Goal: Task Accomplishment & Management: Use online tool/utility

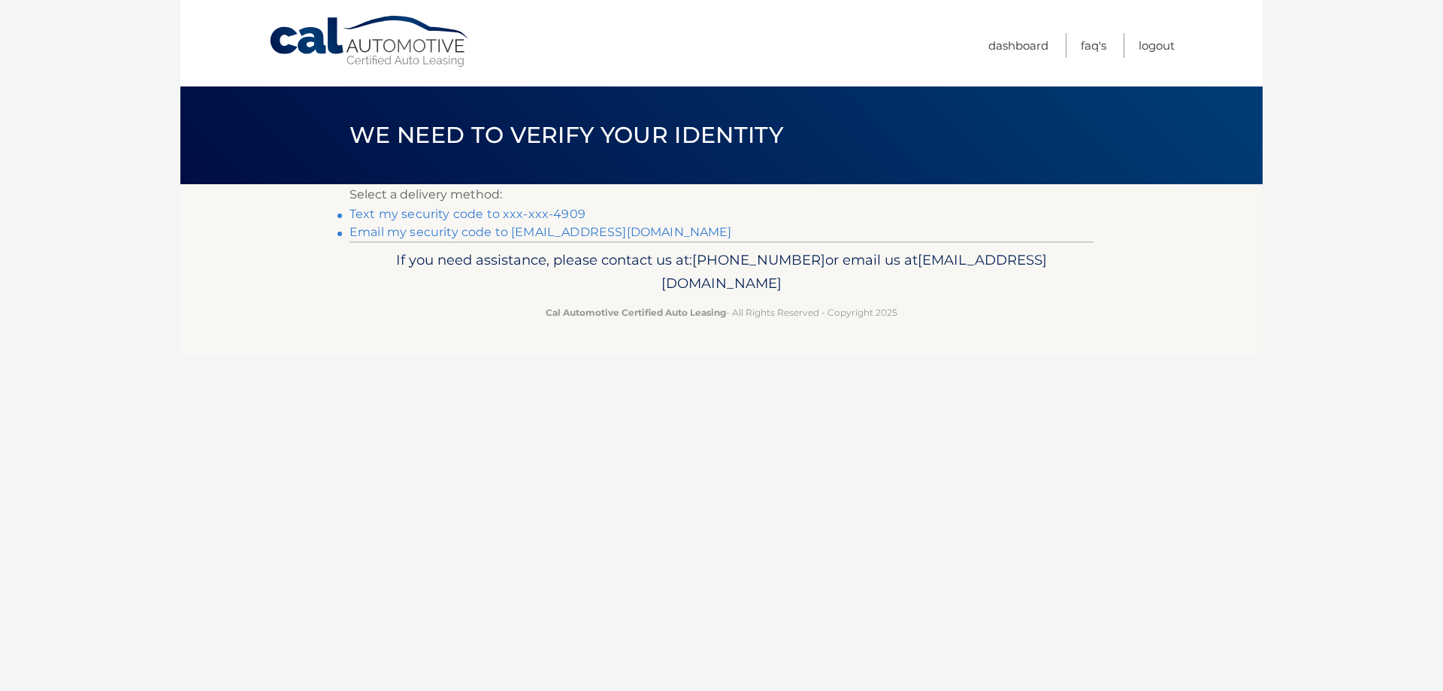
click at [487, 213] on link "Text my security code to xxx-xxx-4909" at bounding box center [468, 214] width 236 height 14
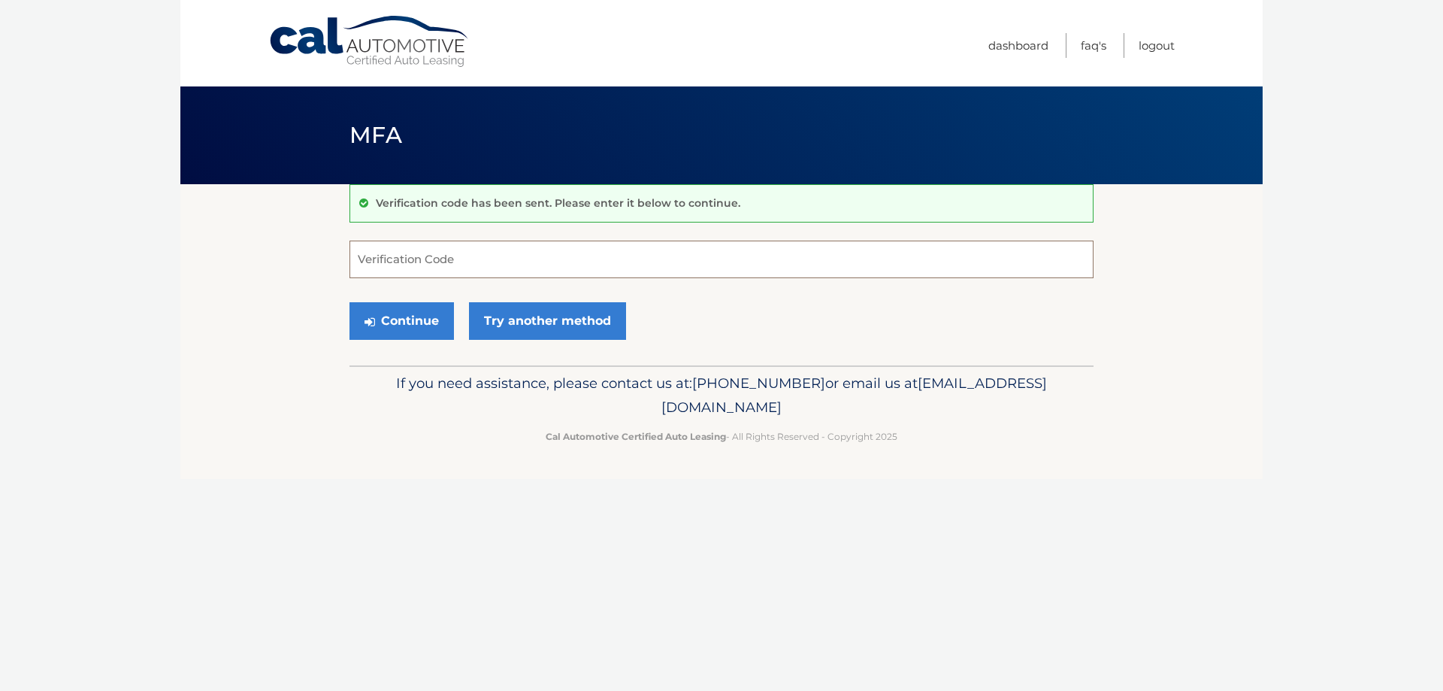
click at [407, 259] on input "Verification Code" at bounding box center [722, 260] width 744 height 38
type input "619857"
click at [350, 302] on button "Continue" at bounding box center [402, 321] width 105 height 38
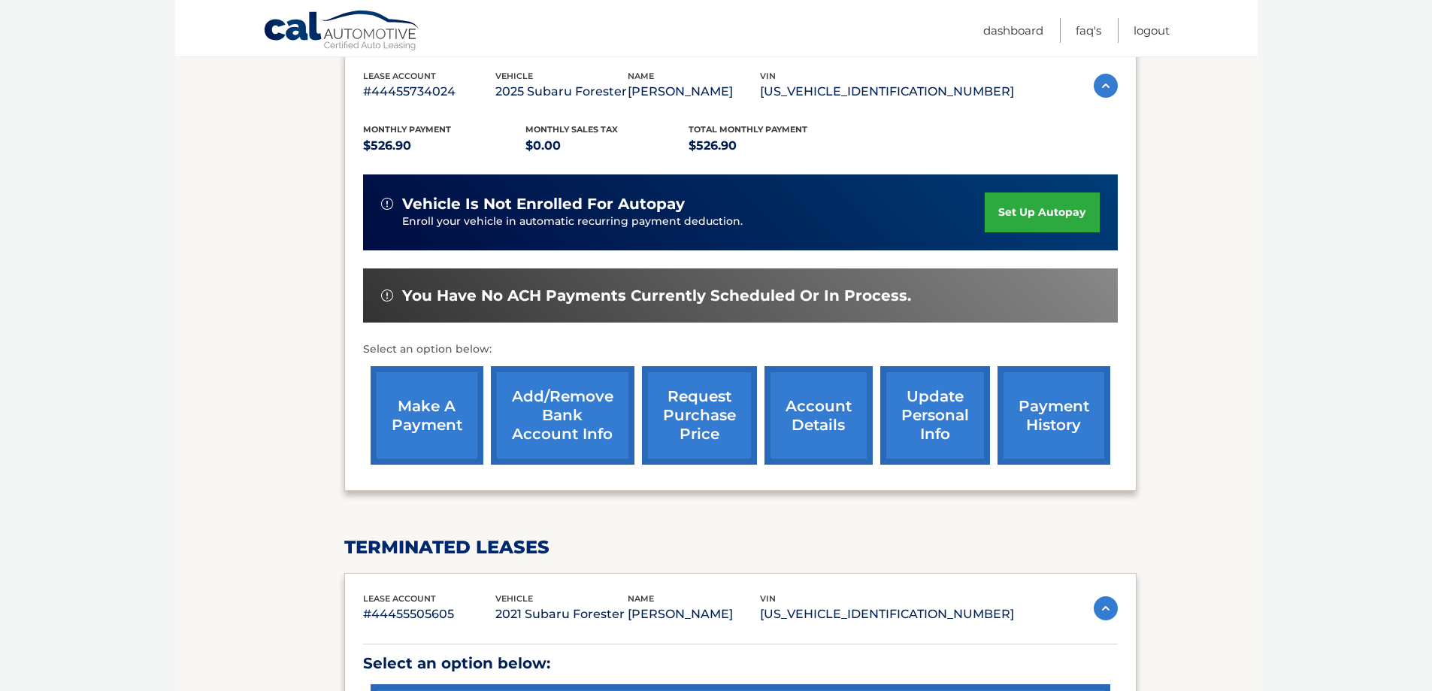
scroll to position [301, 0]
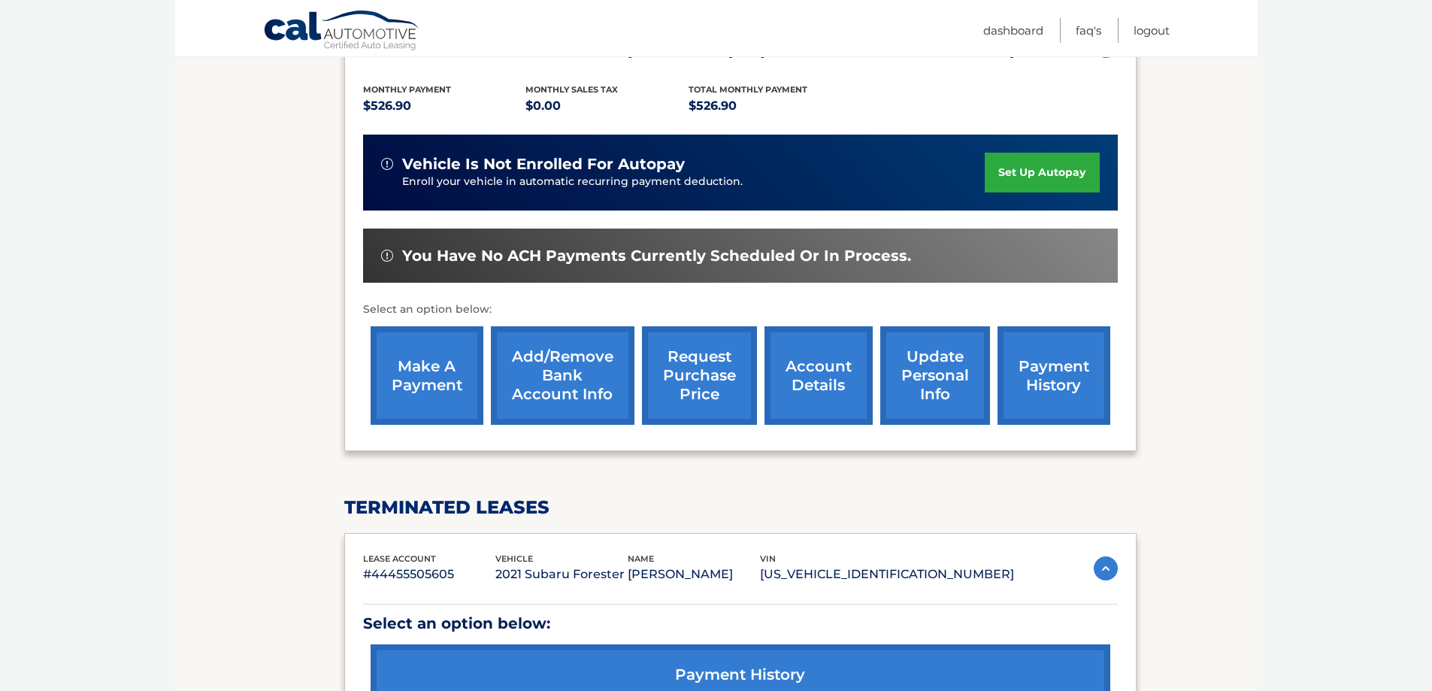
click at [418, 367] on link "make a payment" at bounding box center [427, 375] width 113 height 98
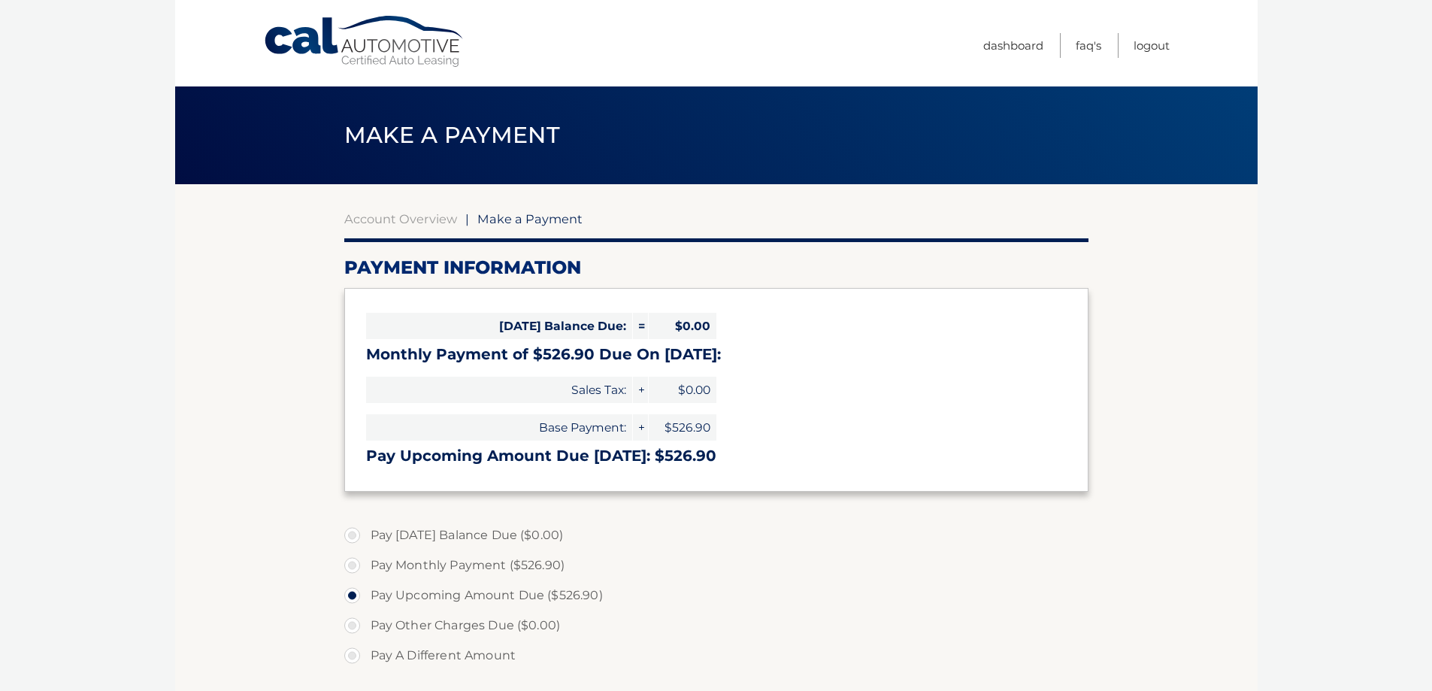
select select "MGFkMmJkMTEtYzMzMC00MTA3LTg3Y2UtZjgzMTJlMjFlZjFj"
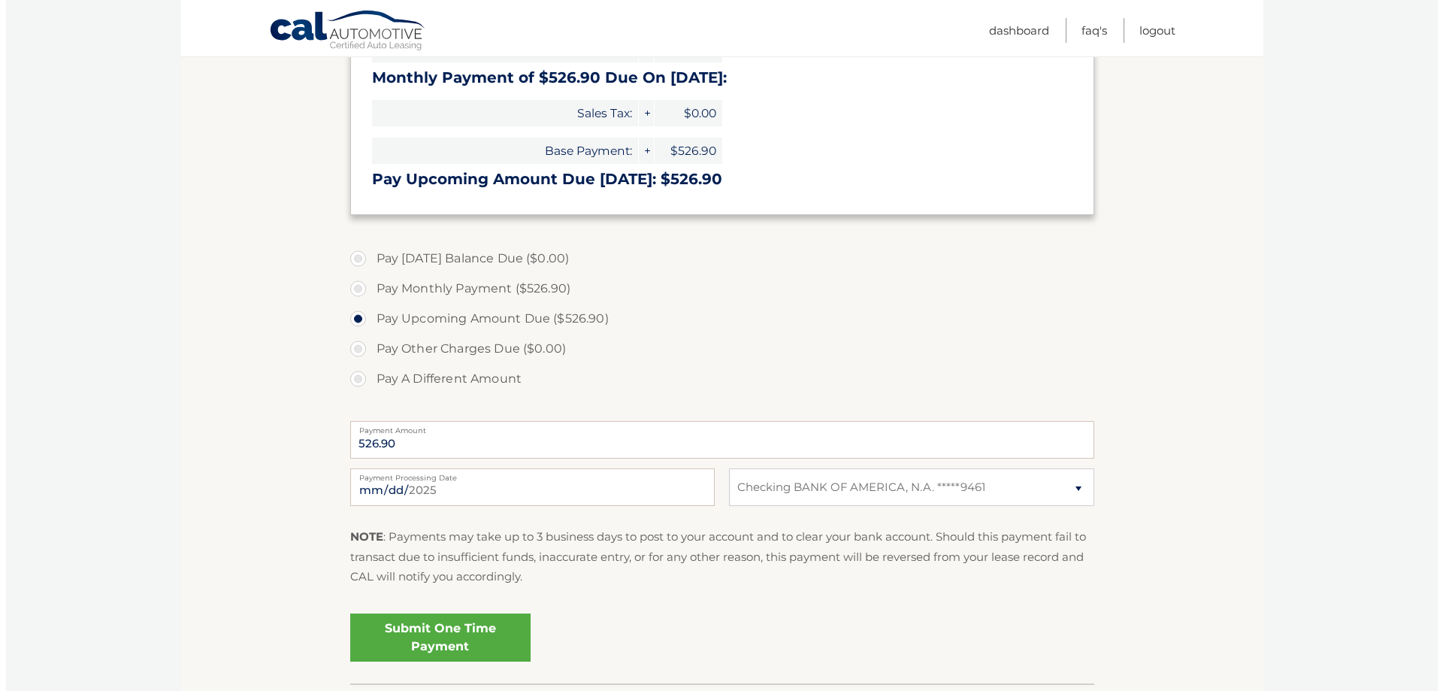
scroll to position [301, 0]
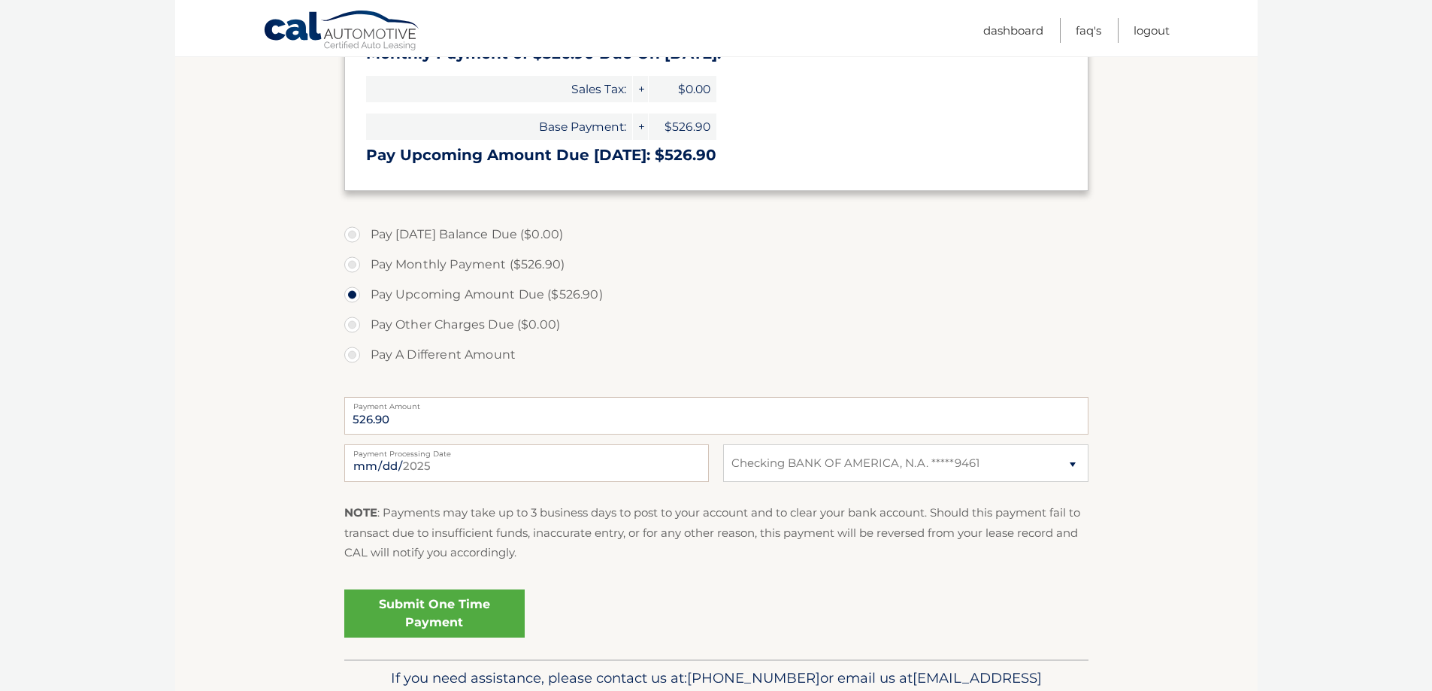
click at [466, 629] on link "Submit One Time Payment" at bounding box center [434, 613] width 180 height 48
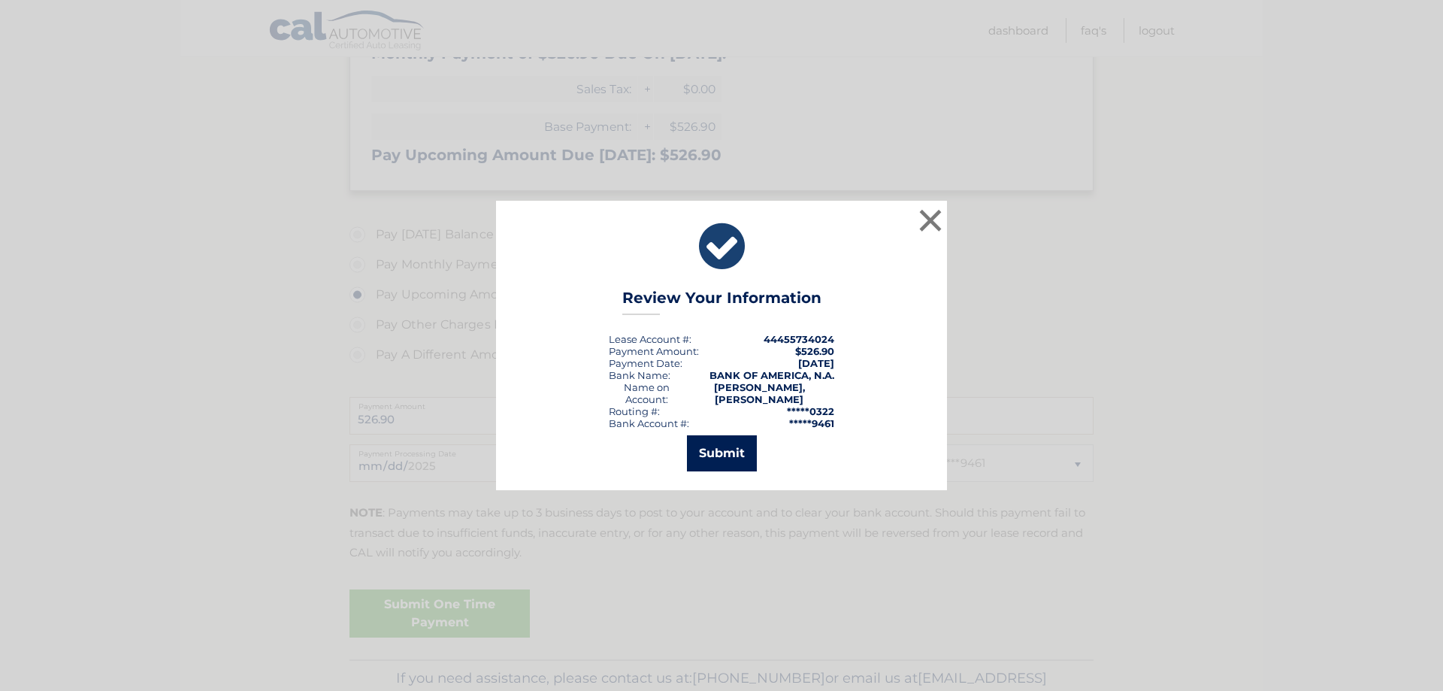
click at [710, 448] on button "Submit" at bounding box center [722, 453] width 70 height 36
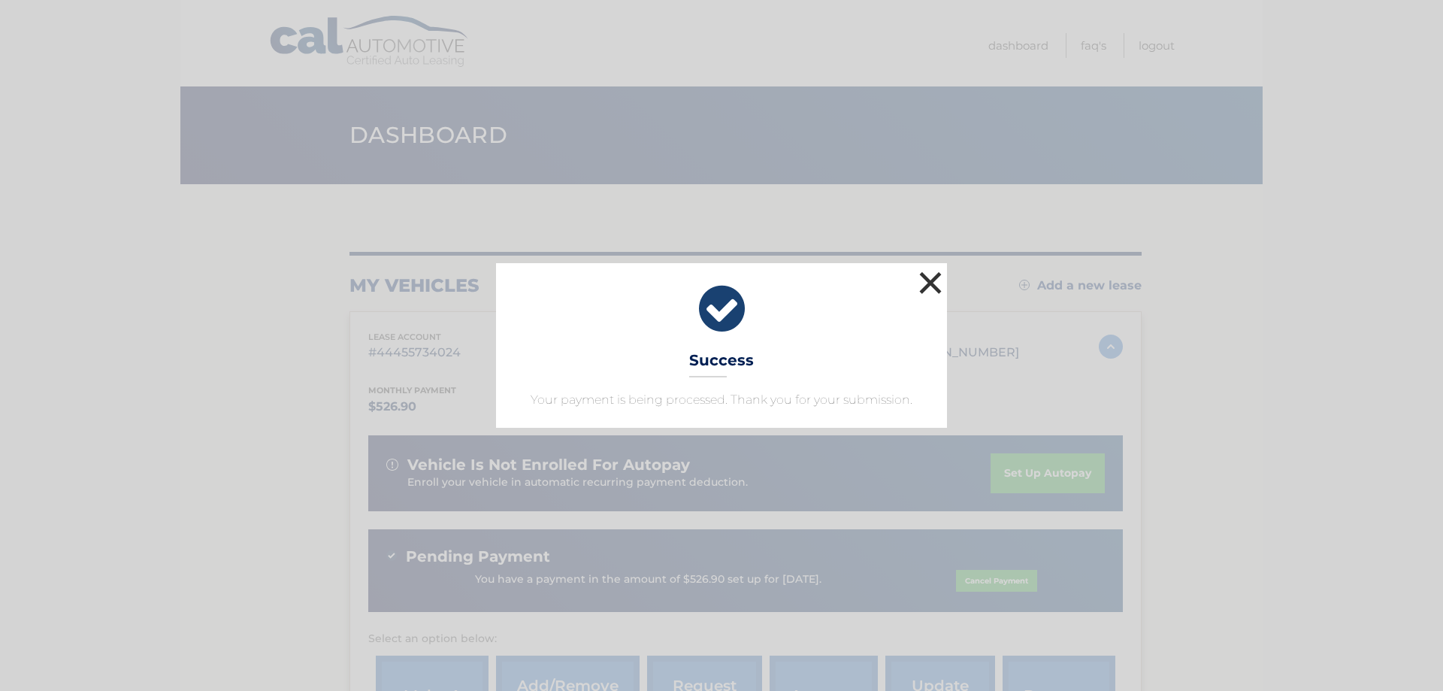
click at [931, 283] on button "×" at bounding box center [931, 283] width 30 height 30
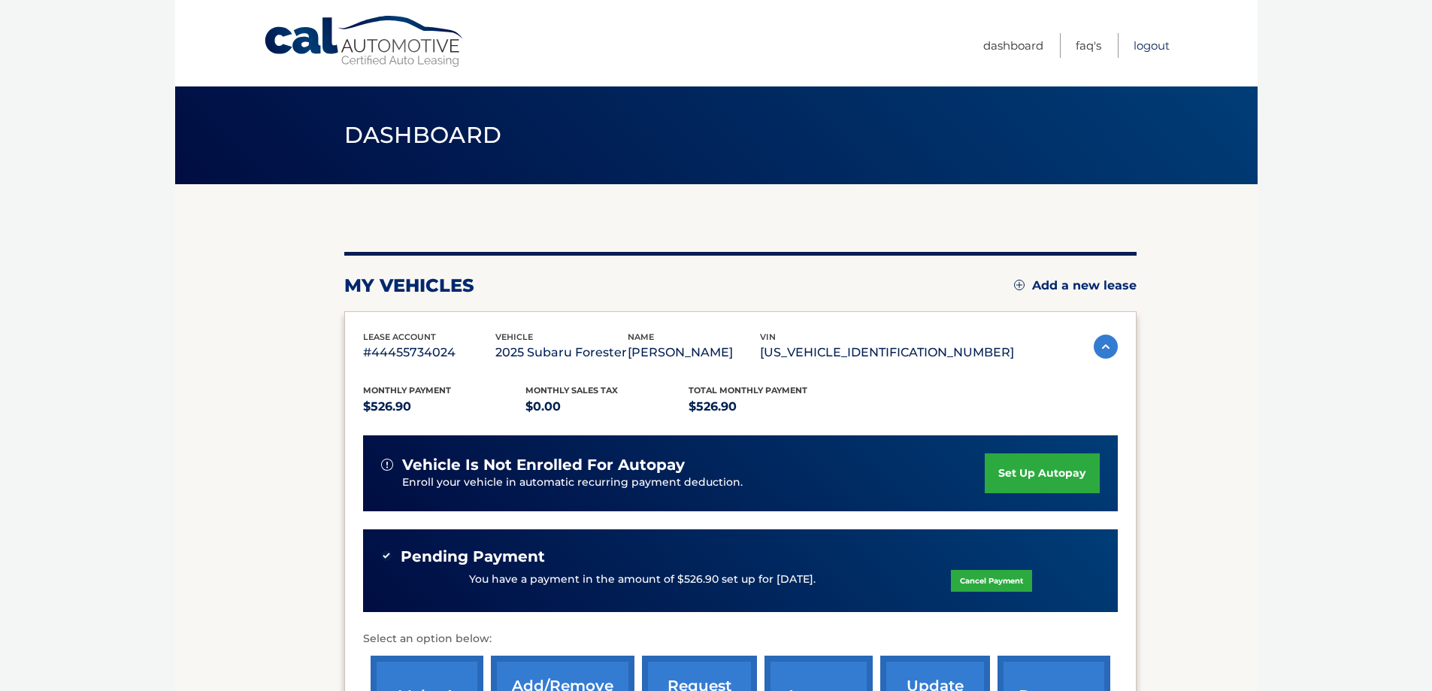
click at [1144, 50] on link "Logout" at bounding box center [1152, 45] width 36 height 25
